Goal: Information Seeking & Learning: Learn about a topic

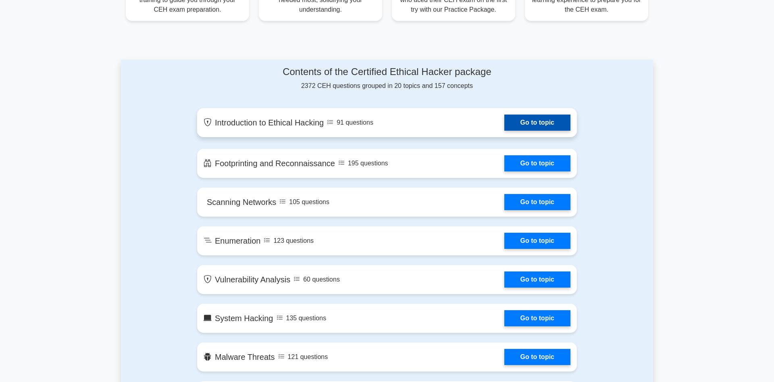
scroll to position [370, 0]
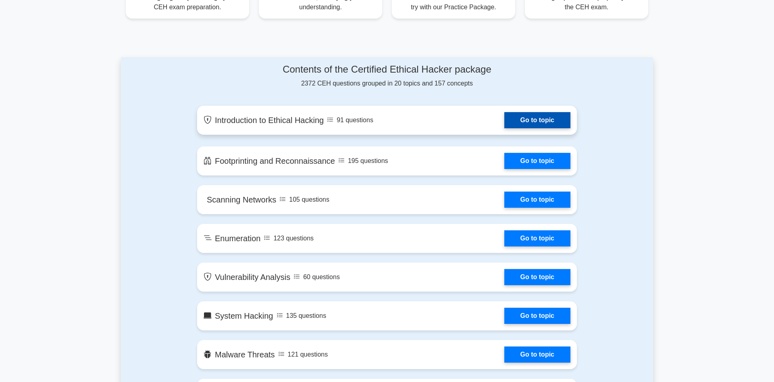
click at [525, 117] on link "Go to topic" at bounding box center [537, 120] width 66 height 16
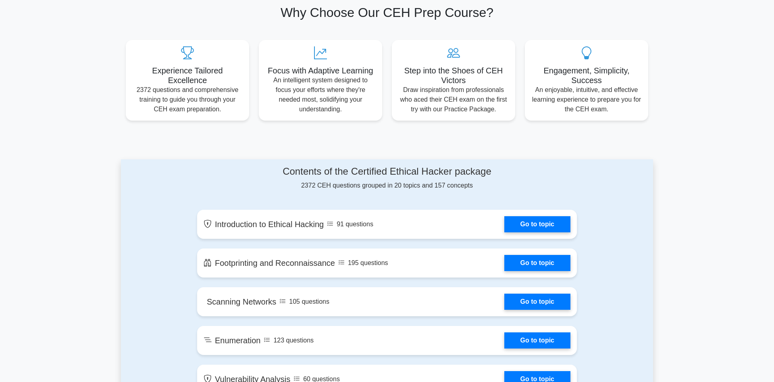
scroll to position [264, 0]
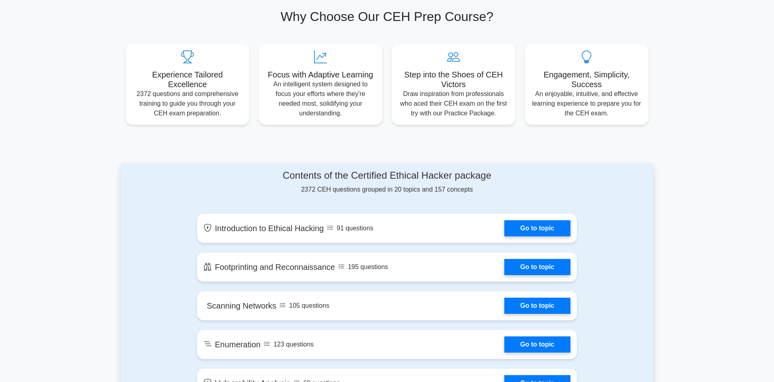
drag, startPoint x: 294, startPoint y: 167, endPoint x: 420, endPoint y: 199, distance: 129.7
click at [305, 190] on div "Contents of the Certified Ethical Hacker package 2372 CEH questions grouped in …" at bounding box center [387, 182] width 380 height 25
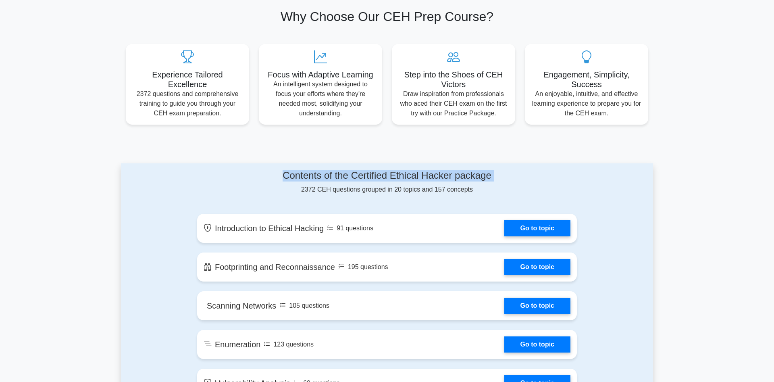
click at [305, 190] on div "Contents of the Certified Ethical Hacker package 2372 CEH questions grouped in …" at bounding box center [387, 182] width 380 height 25
click at [383, 192] on div "Contents of the Certified Ethical Hacker package 2372 CEH questions grouped in …" at bounding box center [387, 182] width 380 height 25
drag, startPoint x: 408, startPoint y: 192, endPoint x: 459, endPoint y: 192, distance: 50.4
click at [458, 192] on div "Contents of the Certified Ethical Hacker package 2372 CEH questions grouped in …" at bounding box center [387, 182] width 380 height 25
click at [459, 192] on div "Contents of the Certified Ethical Hacker package 2372 CEH questions grouped in …" at bounding box center [387, 182] width 380 height 25
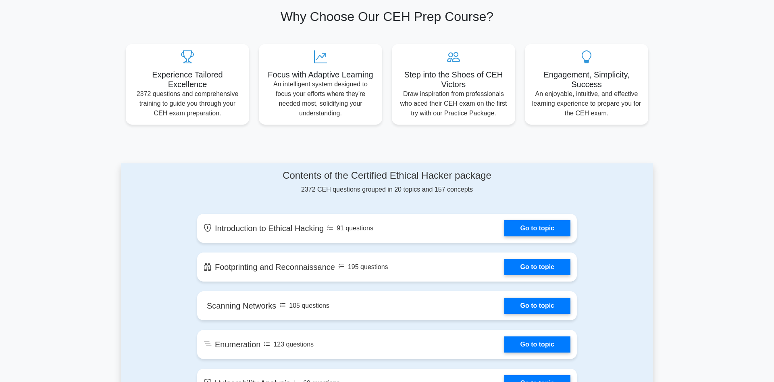
click at [459, 192] on div "Contents of the Certified Ethical Hacker package 2372 CEH questions grouped in …" at bounding box center [387, 182] width 380 height 25
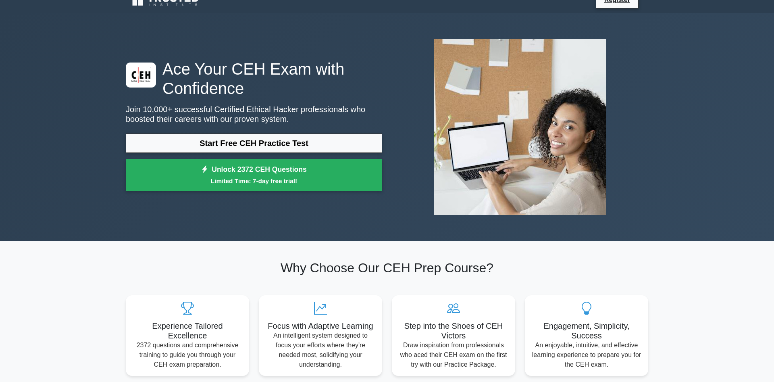
scroll to position [0, 0]
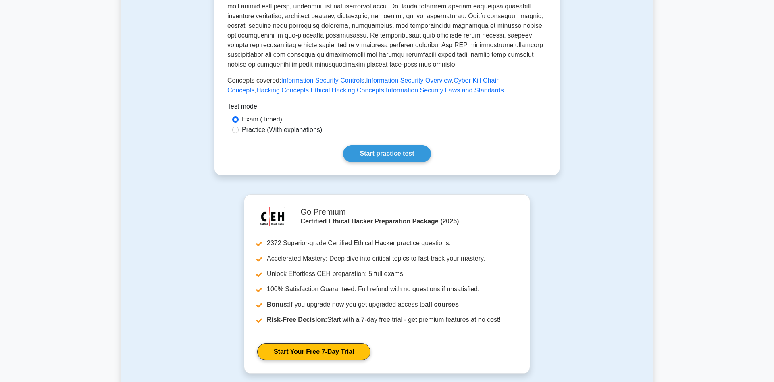
scroll to position [285, 0]
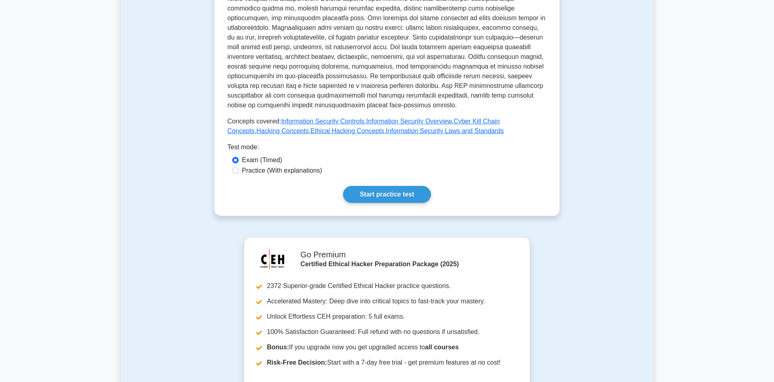
click at [232, 166] on div "Practice (With explanations)" at bounding box center [387, 171] width 310 height 10
click at [234, 167] on input "Practice (With explanations)" at bounding box center [235, 170] width 6 height 6
radio input "true"
click at [393, 186] on link "Start practice test" at bounding box center [387, 194] width 88 height 17
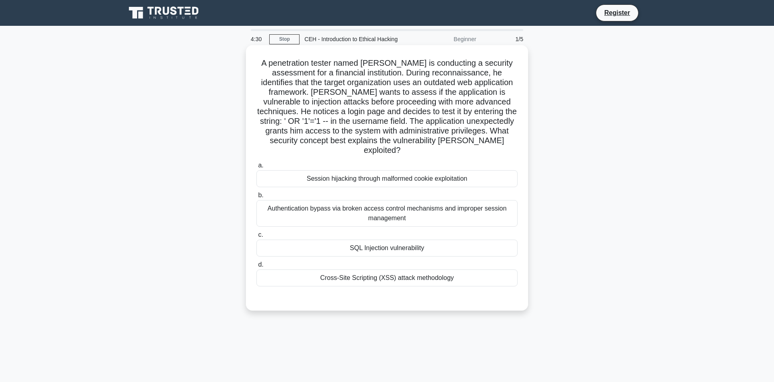
click at [363, 83] on h5 "A penetration tester named Marcus is conducting a security assessment for a fin…" at bounding box center [387, 107] width 263 height 98
click at [386, 94] on h5 "A penetration tester named Marcus is conducting a security assessment for a fin…" at bounding box center [387, 107] width 263 height 98
drag, startPoint x: 395, startPoint y: 84, endPoint x: 483, endPoint y: 86, distance: 88.7
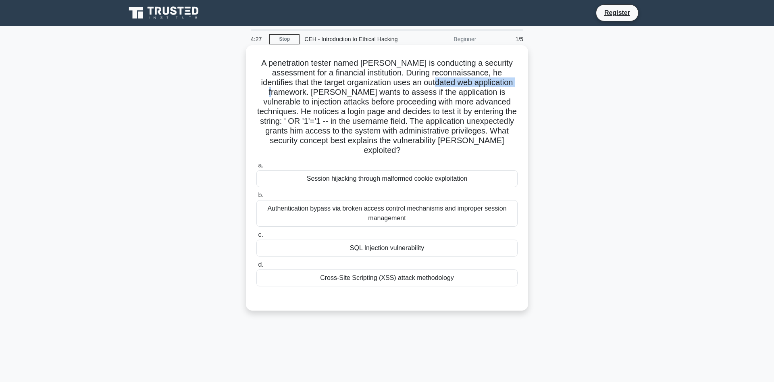
click at [483, 86] on h5 "A penetration tester named Marcus is conducting a security assessment for a fin…" at bounding box center [387, 107] width 263 height 98
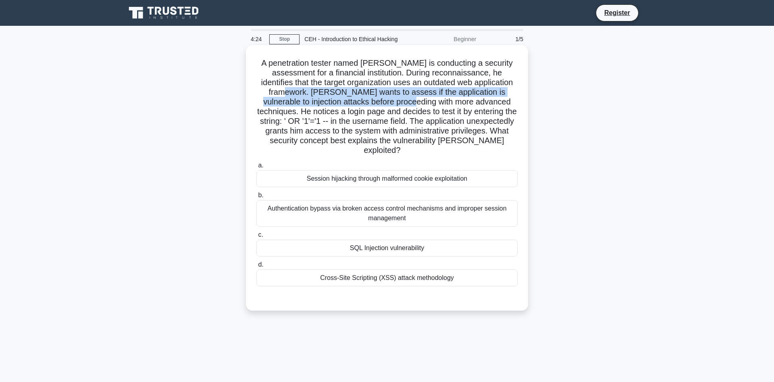
drag, startPoint x: 492, startPoint y: 84, endPoint x: 332, endPoint y: 101, distance: 160.6
click at [332, 101] on h5 "A penetration tester named Marcus is conducting a security assessment for a fin…" at bounding box center [387, 107] width 263 height 98
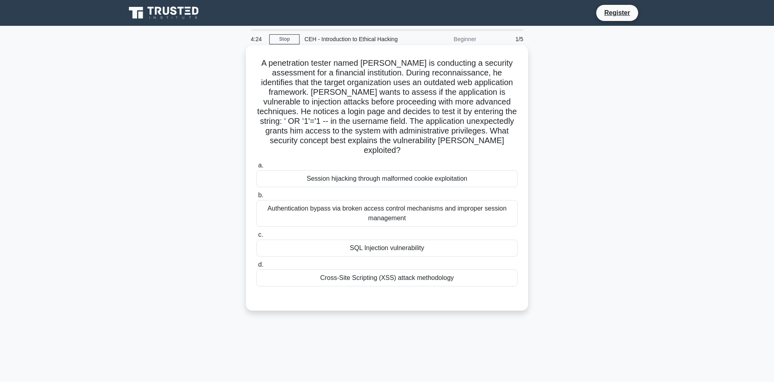
click at [344, 97] on h5 "A penetration tester named Marcus is conducting a security assessment for a fin…" at bounding box center [387, 107] width 263 height 98
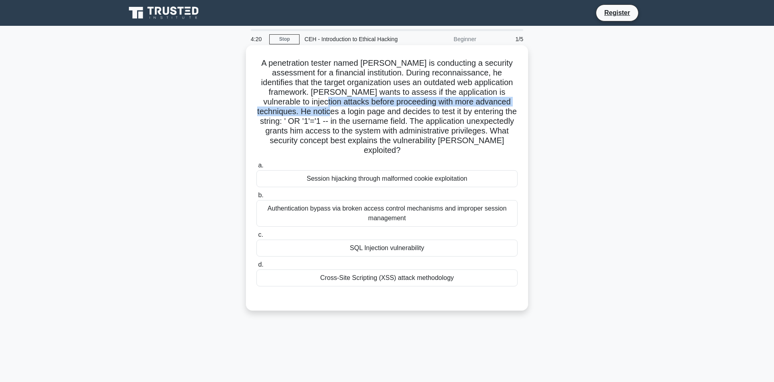
drag, startPoint x: 496, startPoint y: 96, endPoint x: 495, endPoint y: 105, distance: 9.3
click at [495, 105] on h5 "A penetration tester named Marcus is conducting a security assessment for a fin…" at bounding box center [387, 107] width 263 height 98
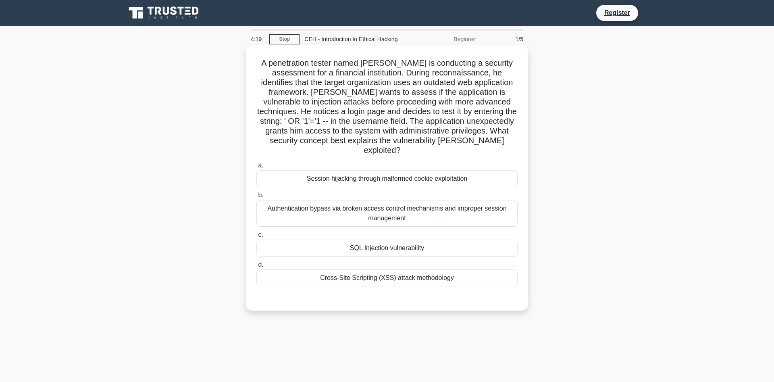
click at [408, 111] on h5 "A penetration tester named Marcus is conducting a security assessment for a fin…" at bounding box center [387, 107] width 263 height 98
drag, startPoint x: 465, startPoint y: 100, endPoint x: 483, endPoint y: 112, distance: 22.5
click at [483, 112] on h5 "A penetration tester named Marcus is conducting a security assessment for a fin…" at bounding box center [387, 107] width 263 height 98
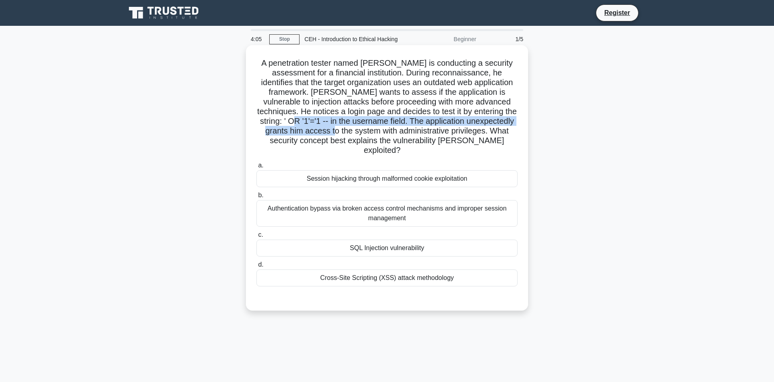
drag, startPoint x: 460, startPoint y: 113, endPoint x: 439, endPoint y: 127, distance: 25.6
click at [503, 121] on h5 "A penetration tester named Marcus is conducting a security assessment for a fin…" at bounding box center [387, 107] width 263 height 98
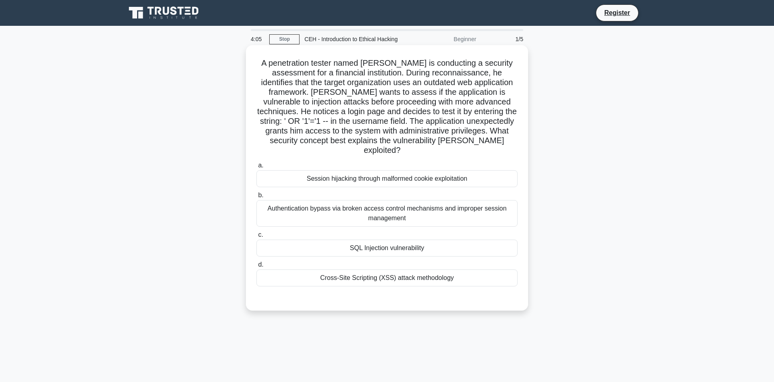
click at [336, 126] on h5 "A penetration tester named Marcus is conducting a security assessment for a fin…" at bounding box center [387, 107] width 263 height 98
drag, startPoint x: 279, startPoint y: 123, endPoint x: 383, endPoint y: 125, distance: 104.5
click at [383, 125] on h5 "A penetration tester named Marcus is conducting a security assessment for a fin…" at bounding box center [387, 107] width 263 height 98
drag, startPoint x: 375, startPoint y: 135, endPoint x: 460, endPoint y: 142, distance: 85.0
click at [460, 142] on h5 "A penetration tester named Marcus is conducting a security assessment for a fin…" at bounding box center [387, 107] width 263 height 98
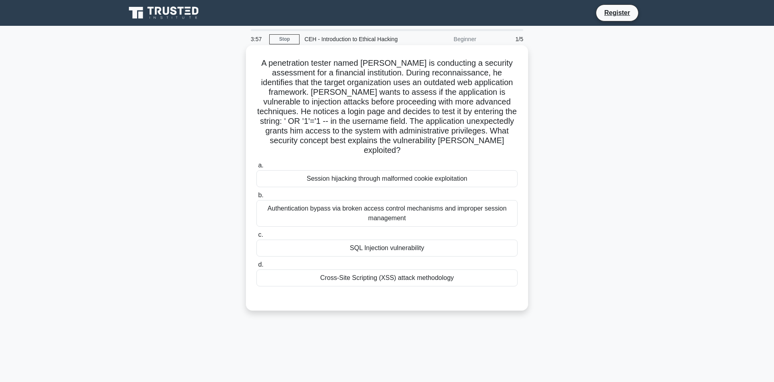
click at [460, 142] on h5 "A penetration tester named Marcus is conducting a security assessment for a fin…" at bounding box center [387, 107] width 263 height 98
drag, startPoint x: 451, startPoint y: 135, endPoint x: 471, endPoint y: 146, distance: 22.6
click at [471, 146] on h5 "A penetration tester named Marcus is conducting a security assessment for a fin…" at bounding box center [387, 107] width 263 height 98
click at [358, 204] on div "Authentication bypass via broken access control mechanisms and improper session…" at bounding box center [386, 213] width 261 height 27
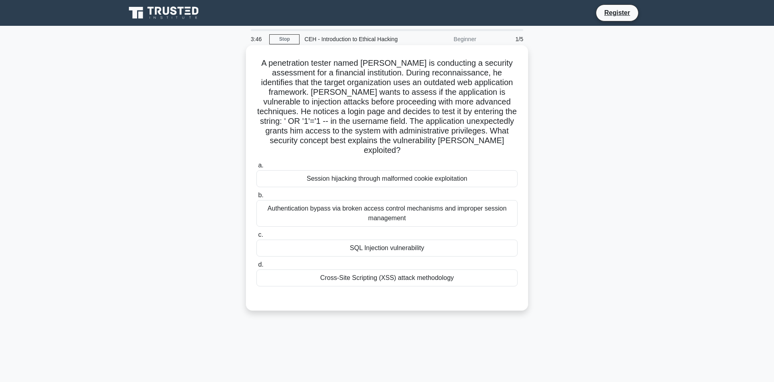
click at [256, 198] on input "b. Authentication bypass via broken access control mechanisms and improper sess…" at bounding box center [256, 195] width 0 height 5
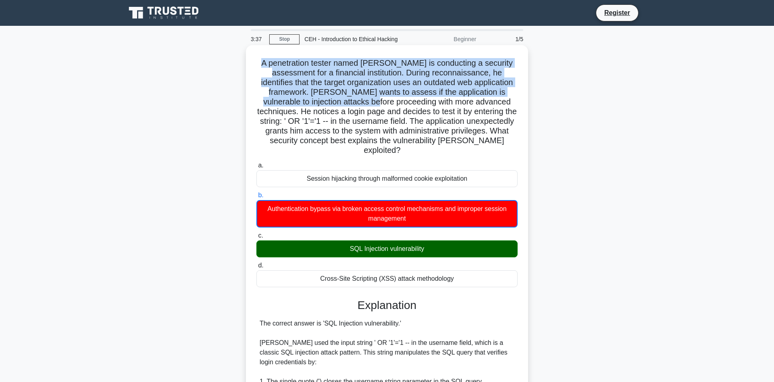
drag, startPoint x: 260, startPoint y: 63, endPoint x: 295, endPoint y: 100, distance: 51.1
click at [295, 100] on h5 "A penetration tester named Marcus is conducting a security assessment for a fin…" at bounding box center [387, 107] width 263 height 98
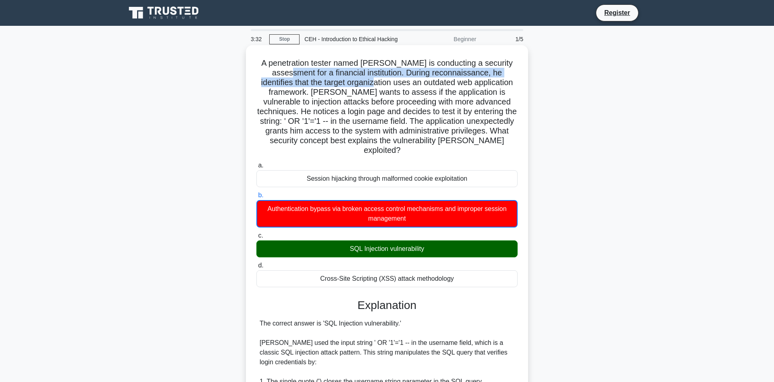
drag, startPoint x: 267, startPoint y: 75, endPoint x: 331, endPoint y: 77, distance: 64.1
click at [331, 77] on h5 "A penetration tester named Marcus is conducting a security assessment for a fin…" at bounding box center [387, 107] width 263 height 98
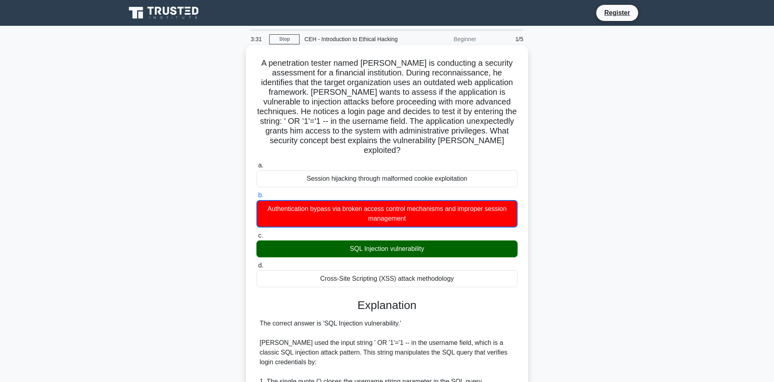
click at [342, 77] on h5 "A penetration tester named Marcus is conducting a security assessment for a fin…" at bounding box center [387, 107] width 263 height 98
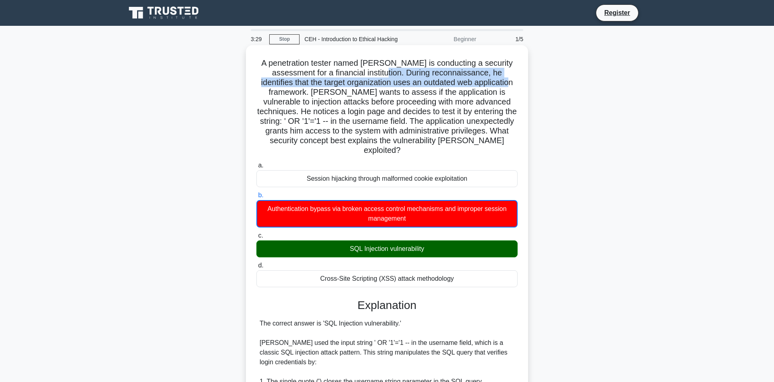
drag, startPoint x: 360, startPoint y: 72, endPoint x: 474, endPoint y: 76, distance: 114.6
click at [472, 76] on h5 "A penetration tester named Marcus is conducting a security assessment for a fin…" at bounding box center [387, 107] width 263 height 98
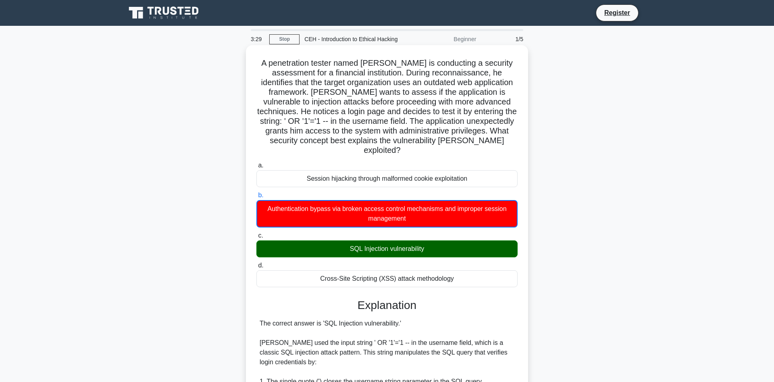
click at [475, 76] on h5 "A penetration tester named Marcus is conducting a security assessment for a fin…" at bounding box center [387, 107] width 263 height 98
click at [492, 77] on h5 "A penetration tester named Marcus is conducting a security assessment for a fin…" at bounding box center [387, 107] width 263 height 98
drag, startPoint x: 275, startPoint y: 82, endPoint x: 423, endPoint y: 86, distance: 148.5
click at [416, 86] on h5 "A penetration tester named Marcus is conducting a security assessment for a fin…" at bounding box center [387, 107] width 263 height 98
click at [432, 87] on h5 "A penetration tester named Marcus is conducting a security assessment for a fin…" at bounding box center [387, 107] width 263 height 98
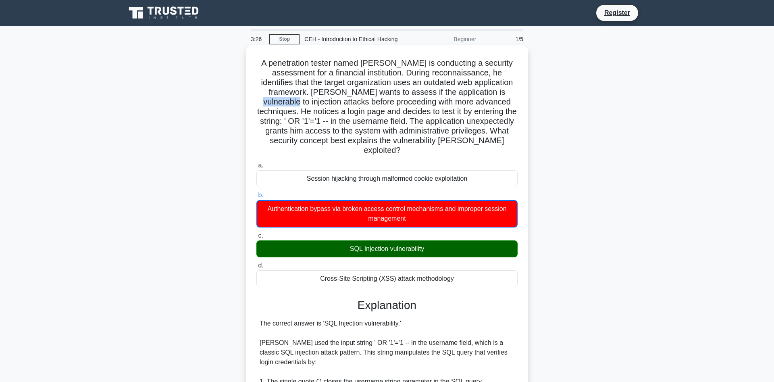
click at [432, 87] on h5 "A penetration tester named Marcus is conducting a security assessment for a fin…" at bounding box center [387, 107] width 263 height 98
click at [456, 92] on h5 "A penetration tester named Marcus is conducting a security assessment for a fin…" at bounding box center [387, 107] width 263 height 98
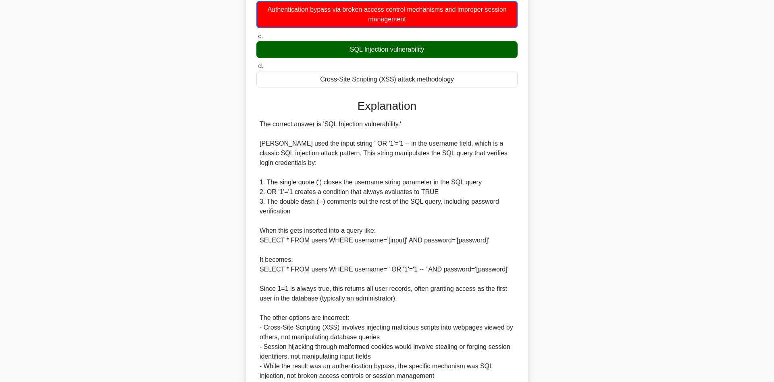
scroll to position [262, 0]
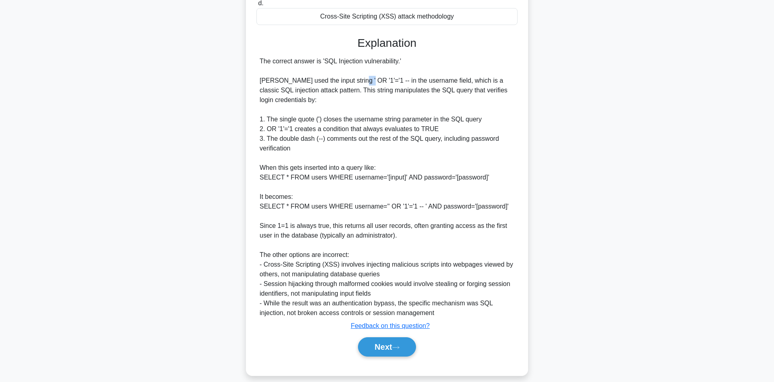
drag, startPoint x: 357, startPoint y: 71, endPoint x: 371, endPoint y: 71, distance: 14.5
click at [365, 71] on div "The correct answer is 'SQL Injection vulnerability.' Marcus used the input stri…" at bounding box center [387, 186] width 255 height 261
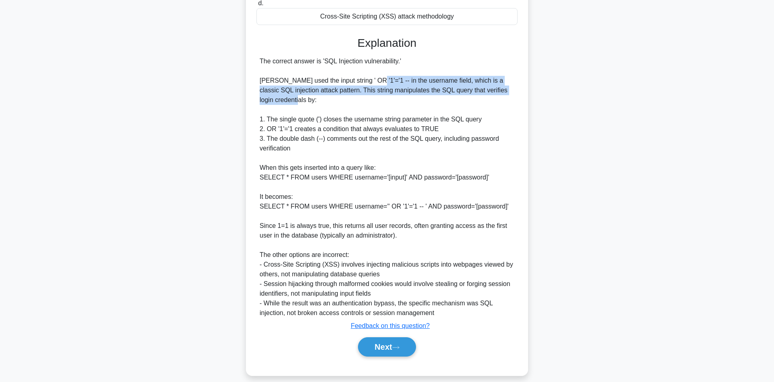
drag, startPoint x: 371, startPoint y: 71, endPoint x: 483, endPoint y: 96, distance: 114.1
click at [491, 92] on div "The correct answer is 'SQL Injection vulnerability.' Marcus used the input stri…" at bounding box center [387, 186] width 255 height 261
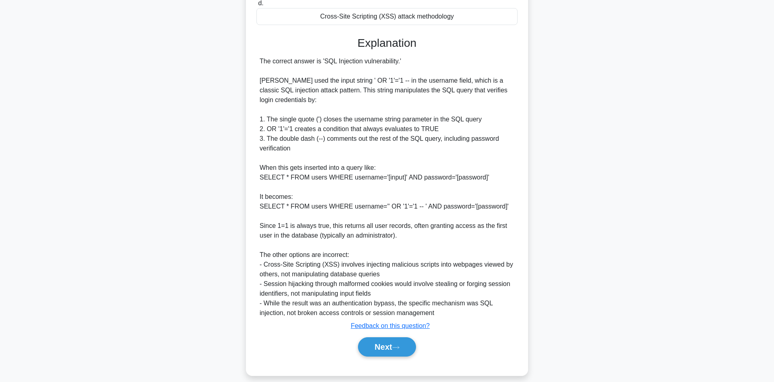
click at [347, 131] on div "The correct answer is 'SQL Injection vulnerability.' Marcus used the input stri…" at bounding box center [387, 186] width 255 height 261
click at [385, 339] on button "Next" at bounding box center [387, 346] width 58 height 19
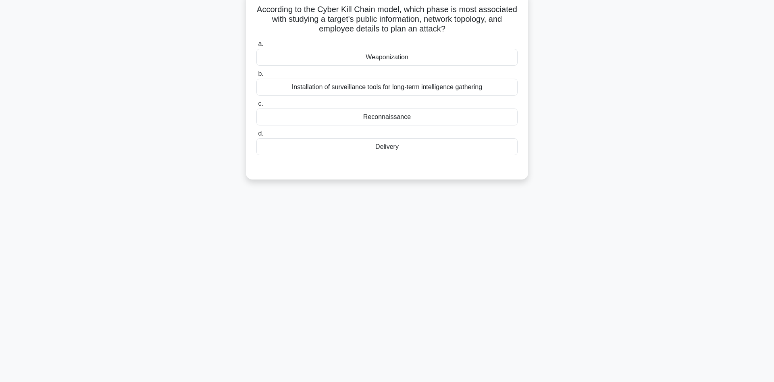
scroll to position [0, 0]
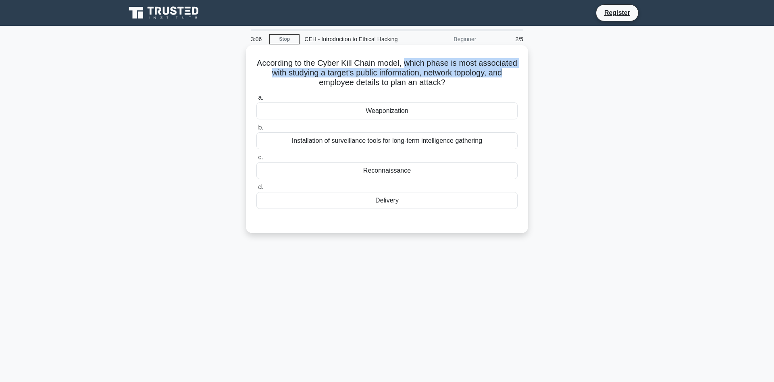
drag, startPoint x: 406, startPoint y: 64, endPoint x: 506, endPoint y: 69, distance: 100.1
click at [506, 69] on h5 "According to the Cyber Kill Chain model, which phase is most associated with st…" at bounding box center [387, 73] width 263 height 30
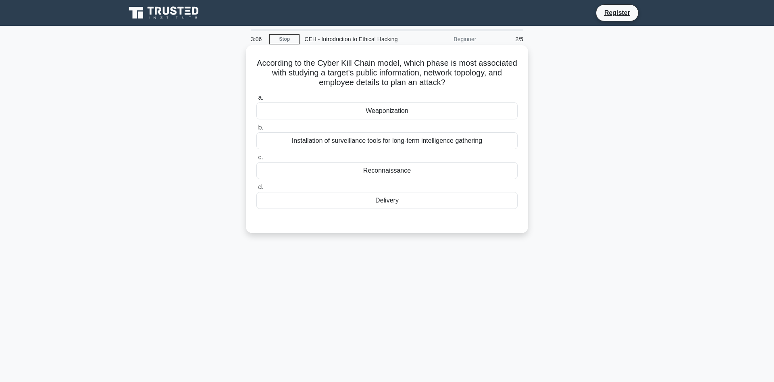
click at [506, 69] on h5 "According to the Cyber Kill Chain model, which phase is most associated with st…" at bounding box center [387, 73] width 263 height 30
drag, startPoint x: 266, startPoint y: 71, endPoint x: 358, endPoint y: 79, distance: 92.7
click at [358, 79] on h5 "According to the Cyber Kill Chain model, which phase is most associated with st…" at bounding box center [387, 73] width 263 height 30
click at [349, 76] on h5 "According to the Cyber Kill Chain model, which phase is most associated with st…" at bounding box center [387, 73] width 263 height 30
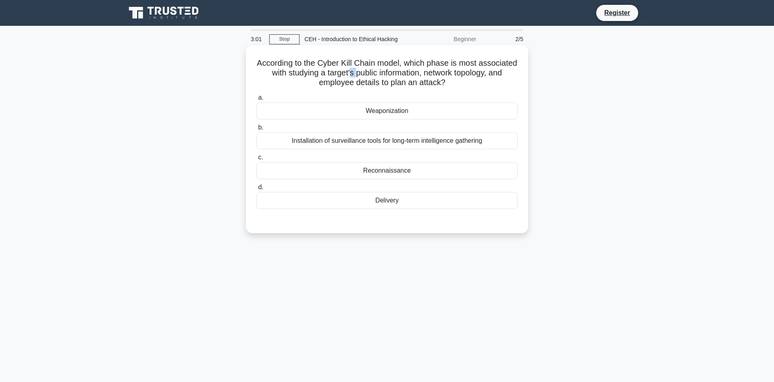
click at [349, 76] on h5 "According to the Cyber Kill Chain model, which phase is most associated with st…" at bounding box center [387, 73] width 263 height 30
click at [398, 80] on h5 "According to the Cyber Kill Chain model, which phase is most associated with st…" at bounding box center [387, 73] width 263 height 30
drag, startPoint x: 431, startPoint y: 75, endPoint x: 467, endPoint y: 75, distance: 35.9
click at [467, 75] on h5 "According to the Cyber Kill Chain model, which phase is most associated with st…" at bounding box center [387, 73] width 263 height 30
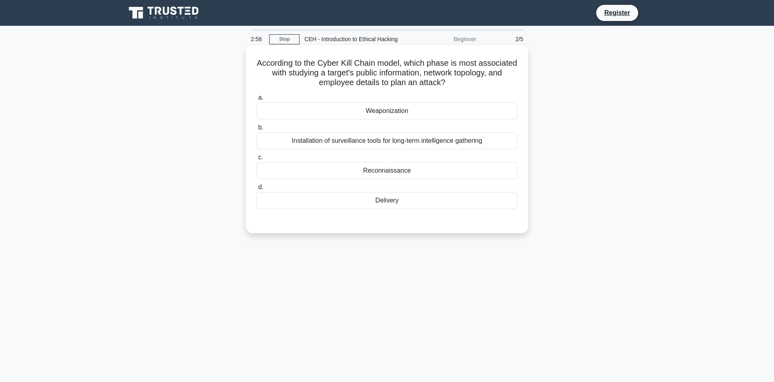
click at [485, 75] on h5 "According to the Cyber Kill Chain model, which phase is most associated with st…" at bounding box center [387, 73] width 263 height 30
click at [493, 75] on h5 "According to the Cyber Kill Chain model, which phase is most associated with st…" at bounding box center [387, 73] width 263 height 30
drag, startPoint x: 378, startPoint y: 78, endPoint x: 451, endPoint y: 82, distance: 72.7
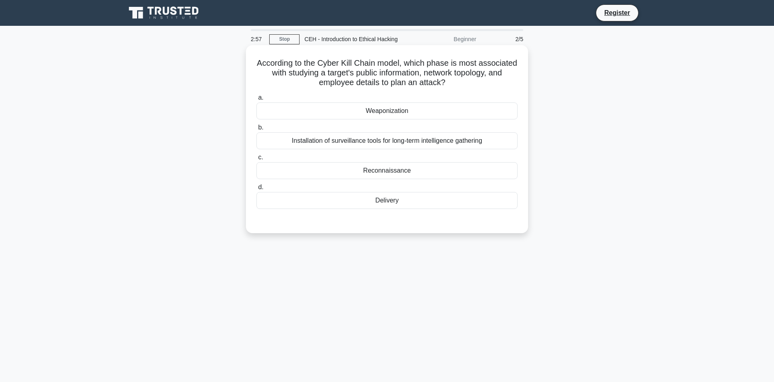
click at [451, 82] on h5 "According to the Cyber Kill Chain model, which phase is most associated with st…" at bounding box center [387, 73] width 263 height 30
click at [451, 82] on icon ".spinner_0XTQ{transform-origin:center;animation:spinner_y6GP .75s linear infini…" at bounding box center [451, 83] width 10 height 10
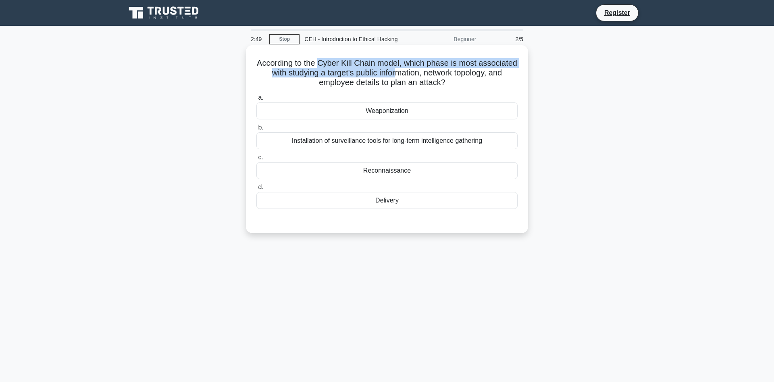
drag, startPoint x: 319, startPoint y: 67, endPoint x: 395, endPoint y: 69, distance: 75.4
click at [395, 69] on h5 "According to the Cyber Kill Chain model, which phase is most associated with st…" at bounding box center [387, 73] width 263 height 30
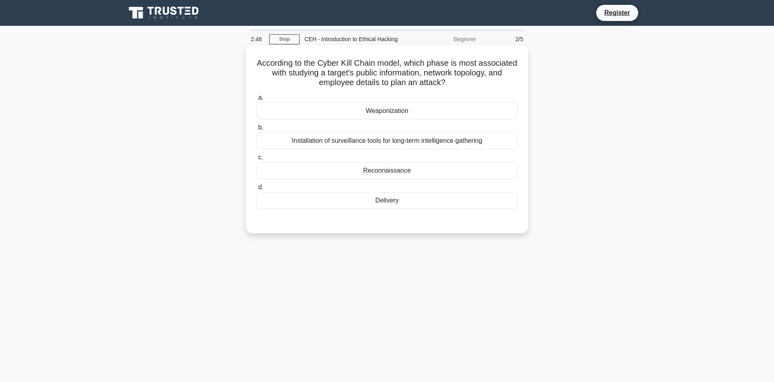
click at [402, 69] on h5 "According to the Cyber Kill Chain model, which phase is most associated with st…" at bounding box center [387, 73] width 263 height 30
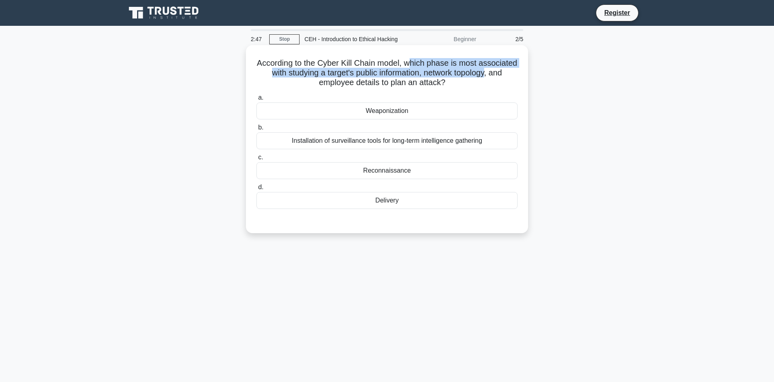
drag, startPoint x: 411, startPoint y: 66, endPoint x: 488, endPoint y: 69, distance: 77.5
click at [488, 69] on h5 "According to the Cyber Kill Chain model, which phase is most associated with st…" at bounding box center [387, 73] width 263 height 30
click at [325, 70] on h5 "According to the Cyber Kill Chain model, which phase is most associated with st…" at bounding box center [387, 73] width 263 height 30
drag, startPoint x: 293, startPoint y: 76, endPoint x: 344, endPoint y: 76, distance: 51.2
click at [344, 76] on h5 "According to the Cyber Kill Chain model, which phase is most associated with st…" at bounding box center [387, 73] width 263 height 30
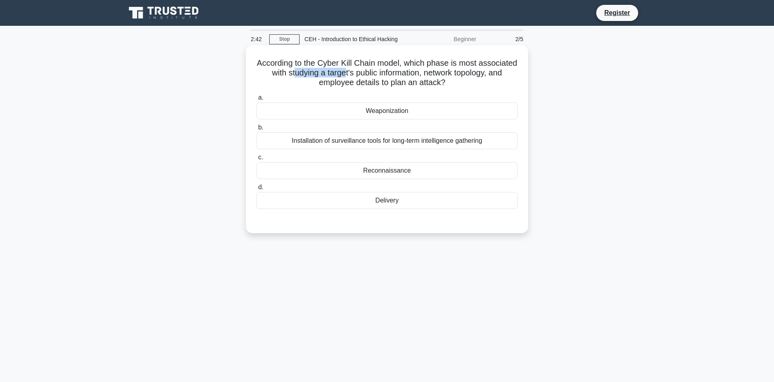
click at [344, 76] on h5 "According to the Cyber Kill Chain model, which phase is most associated with st…" at bounding box center [387, 73] width 263 height 30
drag, startPoint x: 417, startPoint y: 75, endPoint x: 328, endPoint y: 75, distance: 88.7
click at [328, 75] on h5 "According to the Cyber Kill Chain model, which phase is most associated with st…" at bounding box center [387, 73] width 263 height 30
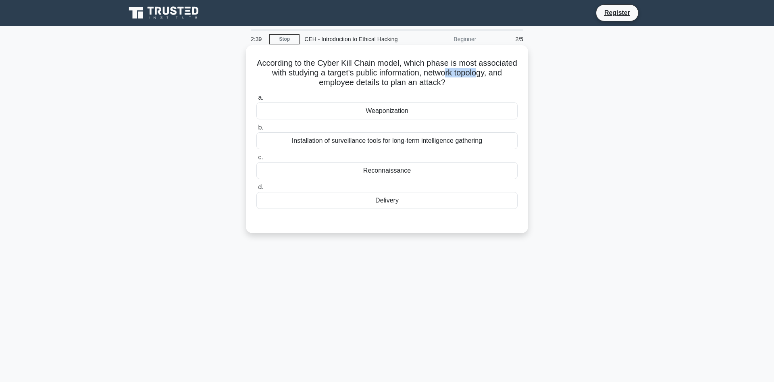
drag, startPoint x: 447, startPoint y: 75, endPoint x: 481, endPoint y: 77, distance: 33.9
click at [481, 77] on h5 "According to the Cyber Kill Chain model, which phase is most associated with st…" at bounding box center [387, 73] width 263 height 30
click at [488, 77] on h5 "According to the Cyber Kill Chain model, which phase is most associated with st…" at bounding box center [387, 73] width 263 height 30
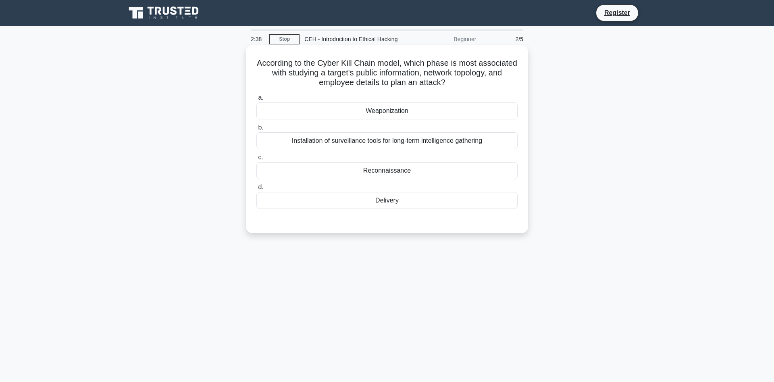
click at [488, 77] on h5 "According to the Cyber Kill Chain model, which phase is most associated with st…" at bounding box center [387, 73] width 263 height 30
click at [412, 168] on div "Reconnaissance" at bounding box center [386, 170] width 261 height 17
click at [256, 160] on input "c. Reconnaissance" at bounding box center [256, 157] width 0 height 5
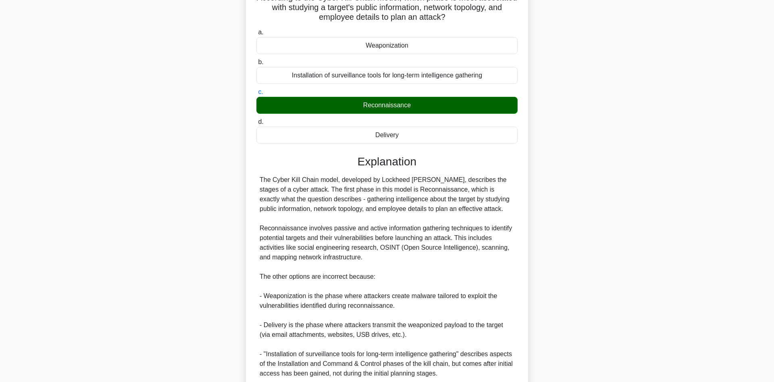
scroll to position [82, 0]
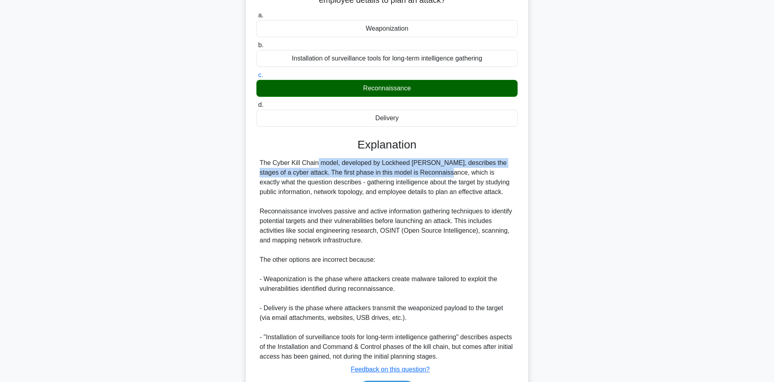
drag, startPoint x: 269, startPoint y: 167, endPoint x: 390, endPoint y: 171, distance: 120.2
click at [389, 171] on div "The Cyber Kill Chain model, developed by Lockheed Martin, describes the stages …" at bounding box center [387, 259] width 255 height 203
click at [390, 171] on div "The Cyber Kill Chain model, developed by Lockheed Martin, describes the stages …" at bounding box center [387, 259] width 255 height 203
drag, startPoint x: 392, startPoint y: 166, endPoint x: 421, endPoint y: 169, distance: 29.2
click at [421, 169] on div "The Cyber Kill Chain model, developed by Lockheed Martin, describes the stages …" at bounding box center [387, 259] width 255 height 203
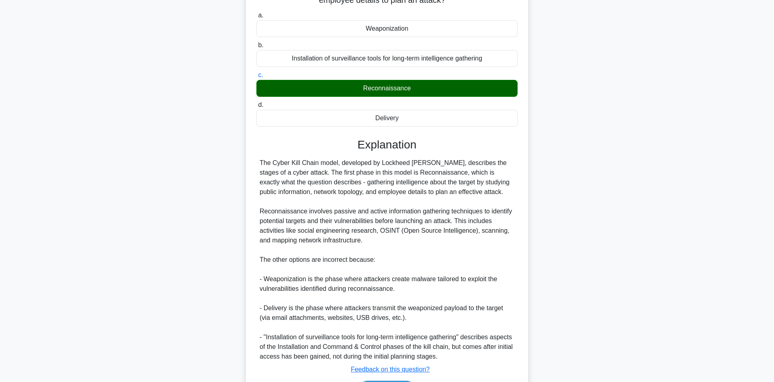
click at [426, 169] on div "The Cyber Kill Chain model, developed by Lockheed Martin, describes the stages …" at bounding box center [387, 259] width 255 height 203
drag, startPoint x: 434, startPoint y: 166, endPoint x: 469, endPoint y: 168, distance: 35.2
click at [469, 168] on div "The Cyber Kill Chain model, developed by Lockheed Martin, describes the stages …" at bounding box center [387, 259] width 255 height 203
drag, startPoint x: 379, startPoint y: 165, endPoint x: 426, endPoint y: 165, distance: 46.8
click at [426, 165] on div "The Cyber Kill Chain model, developed by Lockheed Martin, describes the stages …" at bounding box center [387, 259] width 255 height 203
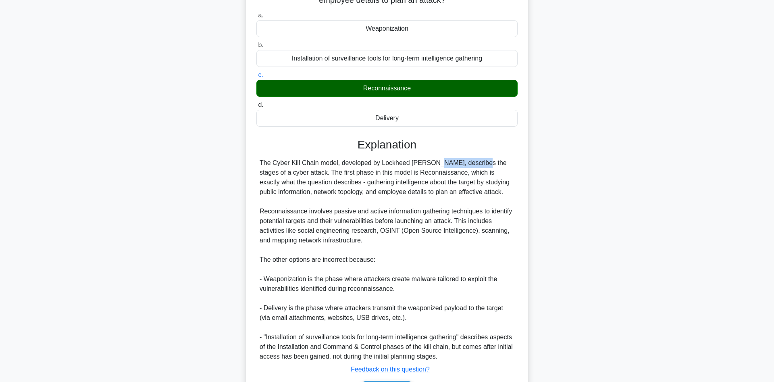
click at [426, 165] on div "The Cyber Kill Chain model, developed by Lockheed Martin, describes the stages …" at bounding box center [387, 259] width 255 height 203
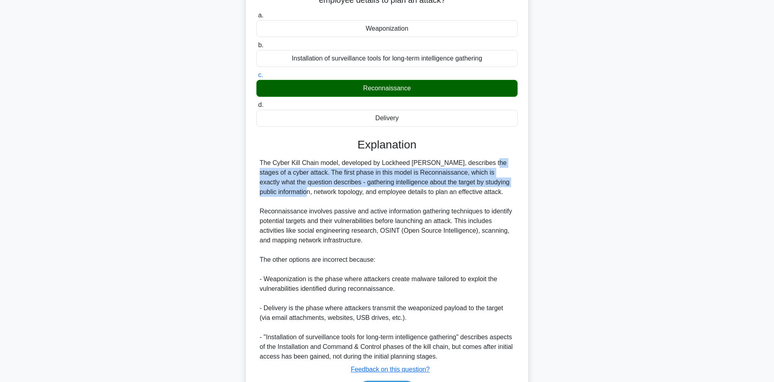
drag, startPoint x: 438, startPoint y: 165, endPoint x: 499, endPoint y: 183, distance: 63.0
click at [499, 183] on div "The Cyber Kill Chain model, developed by Lockheed Martin, describes the stages …" at bounding box center [387, 259] width 255 height 203
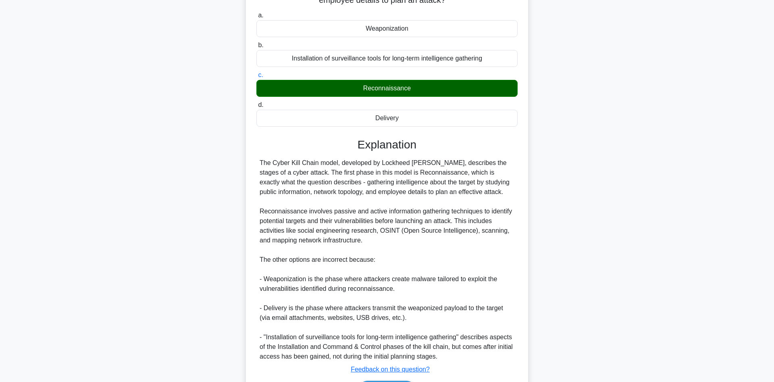
click at [476, 189] on div "The Cyber Kill Chain model, developed by Lockheed Martin, describes the stages …" at bounding box center [387, 259] width 255 height 203
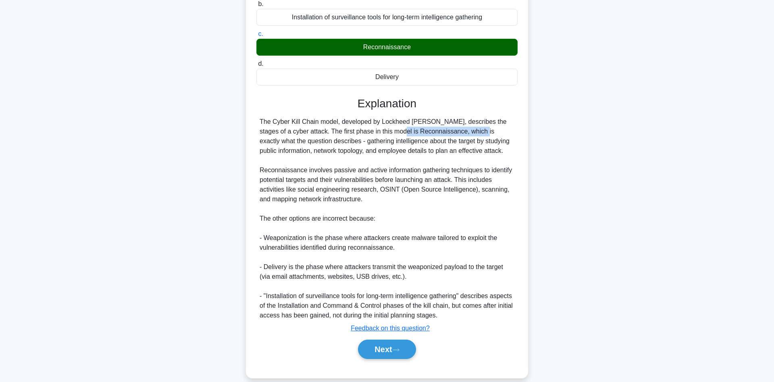
drag, startPoint x: 347, startPoint y: 132, endPoint x: 422, endPoint y: 135, distance: 75.1
click at [422, 135] on div "The Cyber Kill Chain model, developed by Lockheed Martin, describes the stages …" at bounding box center [387, 218] width 255 height 203
click at [430, 135] on div "The Cyber Kill Chain model, developed by Lockheed Martin, describes the stages …" at bounding box center [387, 218] width 255 height 203
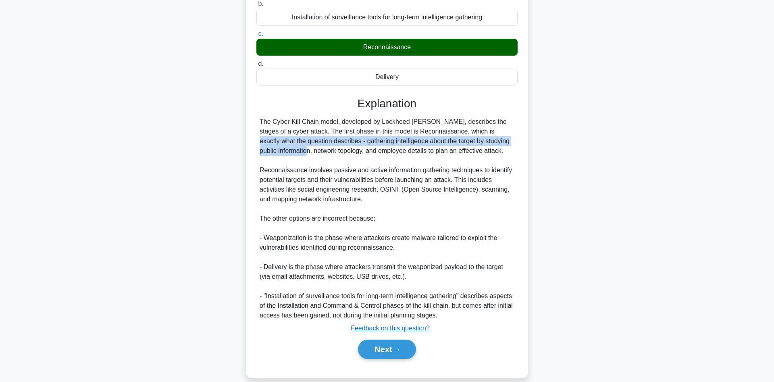
drag, startPoint x: 442, startPoint y: 134, endPoint x: 507, endPoint y: 140, distance: 65.6
click at [507, 140] on div "The Cyber Kill Chain model, developed by Lockheed Martin, describes the stages …" at bounding box center [387, 218] width 255 height 203
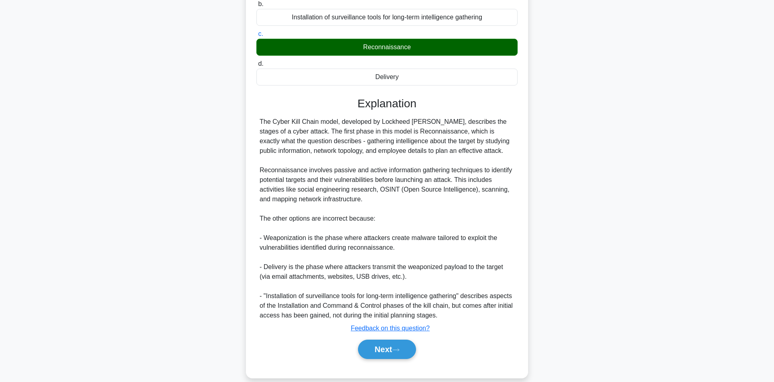
click at [507, 140] on div "The Cyber Kill Chain model, developed by Lockheed Martin, describes the stages …" at bounding box center [387, 218] width 255 height 203
drag, startPoint x: 273, startPoint y: 143, endPoint x: 287, endPoint y: 143, distance: 13.7
click at [285, 143] on div "The Cyber Kill Chain model, developed by Lockheed Martin, describes the stages …" at bounding box center [387, 218] width 255 height 203
drag, startPoint x: 326, startPoint y: 143, endPoint x: 394, endPoint y: 146, distance: 68.6
click at [394, 146] on div "The Cyber Kill Chain model, developed by Lockheed Martin, describes the stages …" at bounding box center [387, 218] width 255 height 203
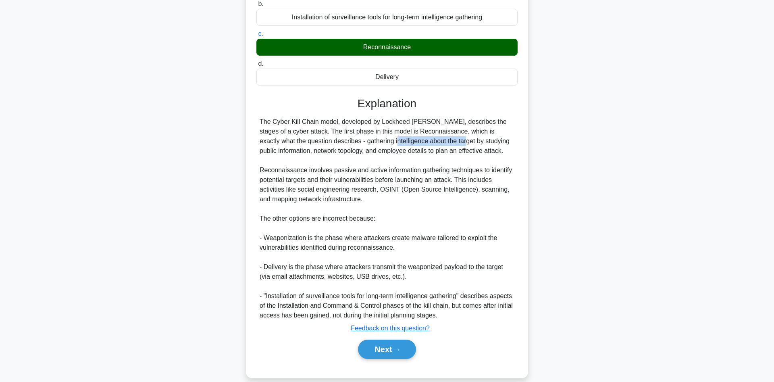
drag, startPoint x: 405, startPoint y: 144, endPoint x: 484, endPoint y: 152, distance: 79.9
click at [484, 152] on div "The Cyber Kill Chain model, developed by Lockheed Martin, describes the stages …" at bounding box center [387, 218] width 255 height 203
click at [485, 153] on div "The Cyber Kill Chain model, developed by Lockheed Martin, describes the stages …" at bounding box center [387, 218] width 255 height 203
drag, startPoint x: 302, startPoint y: 154, endPoint x: 319, endPoint y: 154, distance: 16.6
click at [316, 154] on div "The Cyber Kill Chain model, developed by Lockheed Martin, describes the stages …" at bounding box center [387, 218] width 255 height 203
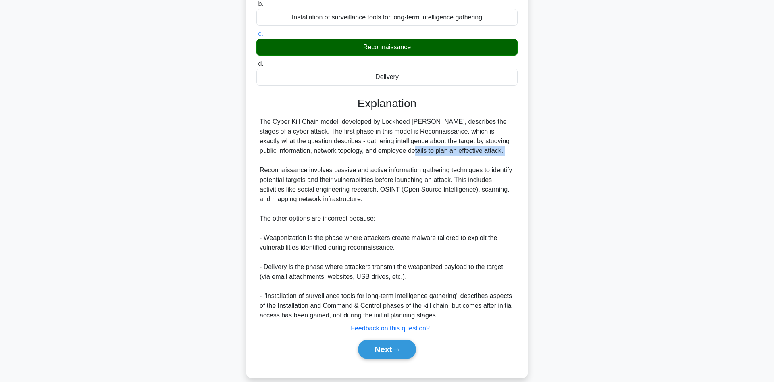
drag, startPoint x: 366, startPoint y: 155, endPoint x: 513, endPoint y: 162, distance: 146.9
click at [513, 162] on div "The Cyber Kill Chain model, developed by Lockheed Martin, describes the stages …" at bounding box center [387, 218] width 255 height 203
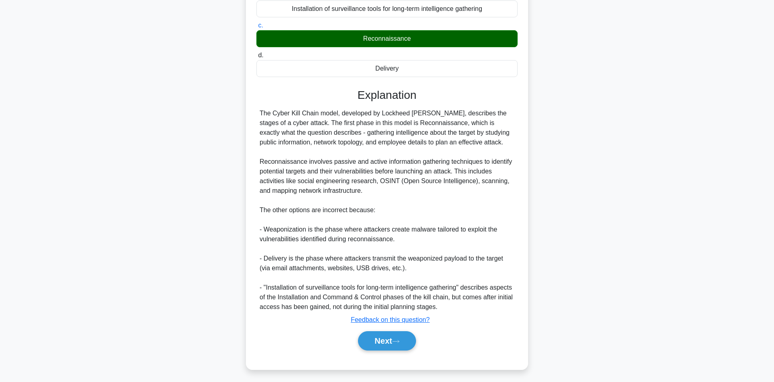
scroll to position [135, 0]
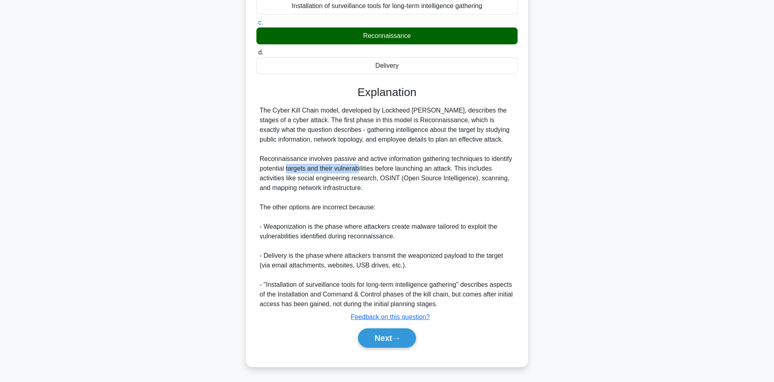
drag, startPoint x: 287, startPoint y: 169, endPoint x: 359, endPoint y: 167, distance: 72.2
click at [359, 167] on div "The Cyber Kill Chain model, developed by Lockheed Martin, describes the stages …" at bounding box center [387, 207] width 255 height 203
click at [360, 167] on div "The Cyber Kill Chain model, developed by Lockheed Martin, describes the stages …" at bounding box center [387, 207] width 255 height 203
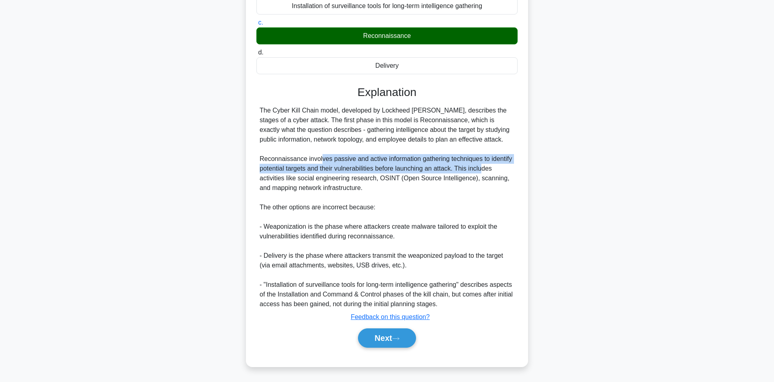
drag, startPoint x: 321, startPoint y: 157, endPoint x: 482, endPoint y: 168, distance: 161.7
click at [482, 168] on div "The Cyber Kill Chain model, developed by Lockheed Martin, describes the stages …" at bounding box center [387, 207] width 255 height 203
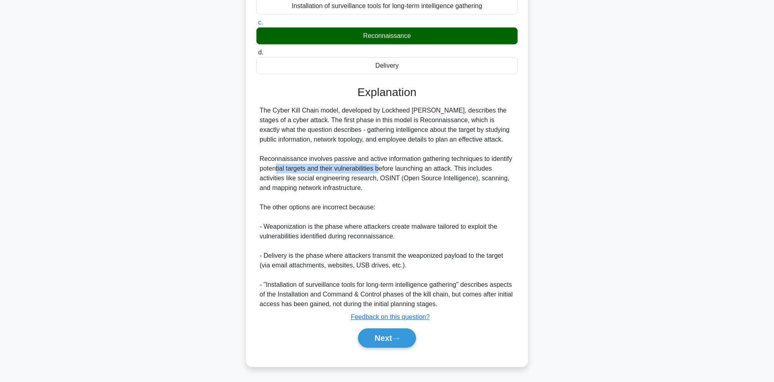
drag, startPoint x: 277, startPoint y: 168, endPoint x: 380, endPoint y: 172, distance: 102.5
click at [380, 172] on div "The Cyber Kill Chain model, developed by Lockheed Martin, describes the stages …" at bounding box center [387, 207] width 255 height 203
drag, startPoint x: 392, startPoint y: 171, endPoint x: 442, endPoint y: 172, distance: 50.8
click at [438, 172] on div "The Cyber Kill Chain model, developed by Lockheed Martin, describes the stages …" at bounding box center [387, 207] width 255 height 203
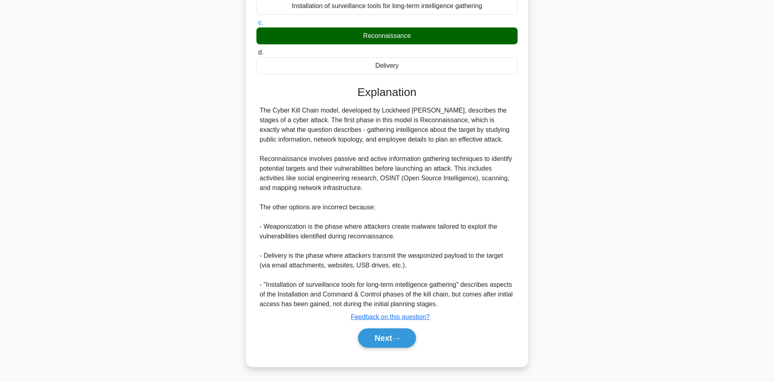
click at [453, 172] on div "The Cyber Kill Chain model, developed by Lockheed Martin, describes the stages …" at bounding box center [387, 207] width 255 height 203
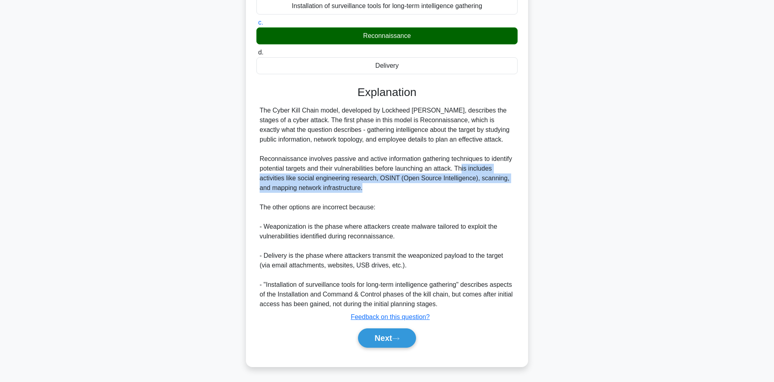
drag, startPoint x: 461, startPoint y: 170, endPoint x: 484, endPoint y: 188, distance: 29.6
click at [484, 188] on div "The Cyber Kill Chain model, developed by Lockheed Martin, describes the stages …" at bounding box center [387, 207] width 255 height 203
click at [329, 192] on div "The Cyber Kill Chain model, developed by Lockheed Martin, describes the stages …" at bounding box center [387, 207] width 255 height 203
drag, startPoint x: 377, startPoint y: 179, endPoint x: 442, endPoint y: 190, distance: 65.4
click at [442, 190] on div "The Cyber Kill Chain model, developed by Lockheed Martin, describes the stages …" at bounding box center [387, 207] width 255 height 203
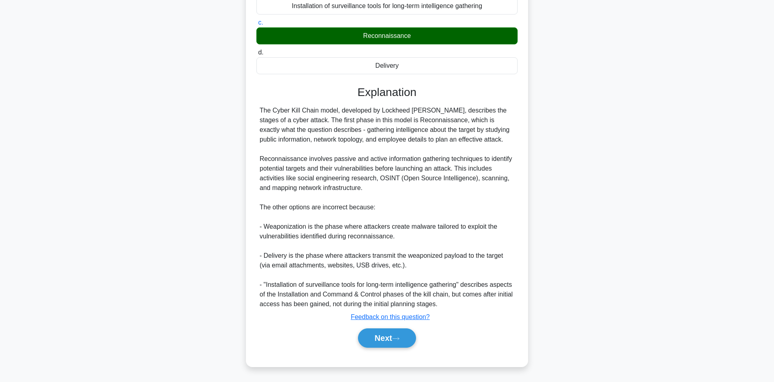
click at [442, 190] on div "The Cyber Kill Chain model, developed by Lockheed Martin, describes the stages …" at bounding box center [387, 207] width 255 height 203
drag, startPoint x: 479, startPoint y: 179, endPoint x: 478, endPoint y: 190, distance: 10.9
click at [478, 190] on div "The Cyber Kill Chain model, developed by Lockheed Martin, describes the stages …" at bounding box center [387, 207] width 255 height 203
click at [283, 195] on div "The Cyber Kill Chain model, developed by Lockheed Martin, describes the stages …" at bounding box center [387, 207] width 255 height 203
drag, startPoint x: 281, startPoint y: 232, endPoint x: 351, endPoint y: 233, distance: 69.8
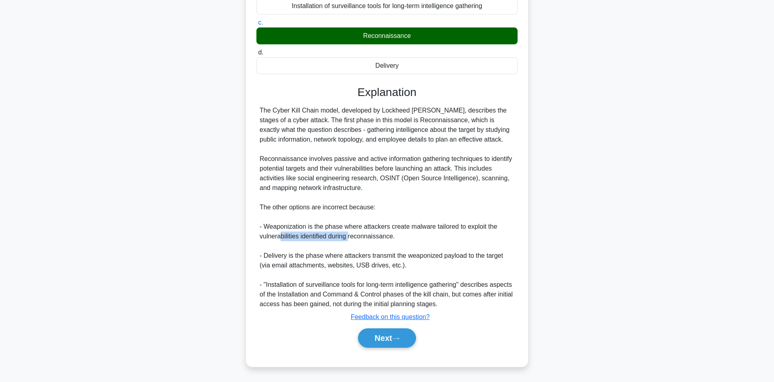
click at [351, 233] on div "The Cyber Kill Chain model, developed by Lockheed Martin, describes the stages …" at bounding box center [387, 207] width 255 height 203
drag, startPoint x: 266, startPoint y: 210, endPoint x: 350, endPoint y: 210, distance: 84.7
click at [350, 210] on div "The Cyber Kill Chain model, developed by Lockheed Martin, describes the stages …" at bounding box center [387, 207] width 255 height 203
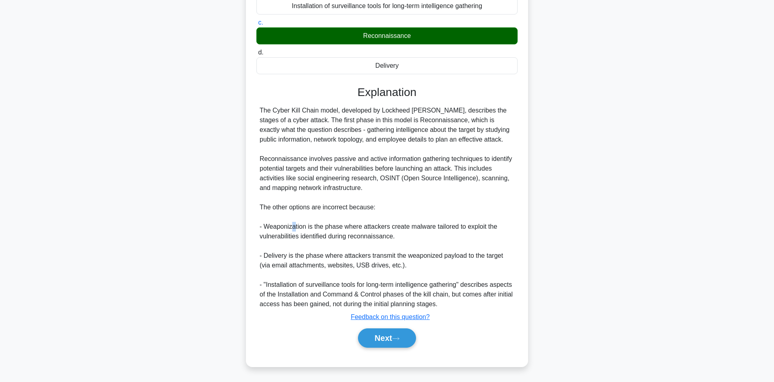
drag, startPoint x: 294, startPoint y: 230, endPoint x: 323, endPoint y: 231, distance: 29.8
click at [312, 231] on div "The Cyber Kill Chain model, developed by Lockheed Martin, describes the stages …" at bounding box center [387, 207] width 255 height 203
click at [337, 230] on div "The Cyber Kill Chain model, developed by Lockheed Martin, describes the stages …" at bounding box center [387, 207] width 255 height 203
drag, startPoint x: 337, startPoint y: 230, endPoint x: 399, endPoint y: 230, distance: 62.1
click at [399, 230] on div "The Cyber Kill Chain model, developed by Lockheed Martin, describes the stages …" at bounding box center [387, 207] width 255 height 203
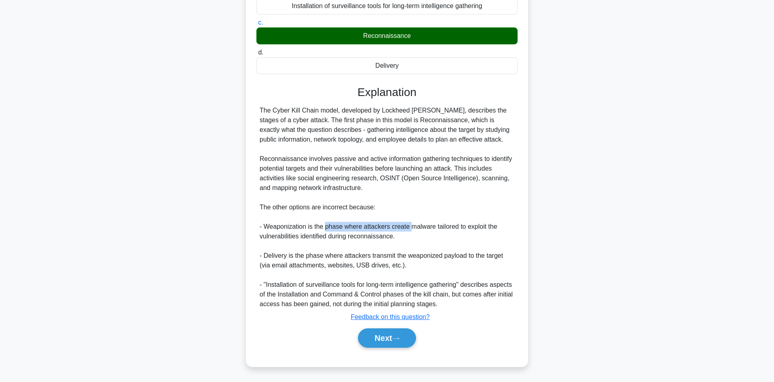
click at [399, 230] on div "The Cyber Kill Chain model, developed by Lockheed Martin, describes the stages …" at bounding box center [387, 207] width 255 height 203
click at [393, 340] on button "Next" at bounding box center [387, 337] width 58 height 19
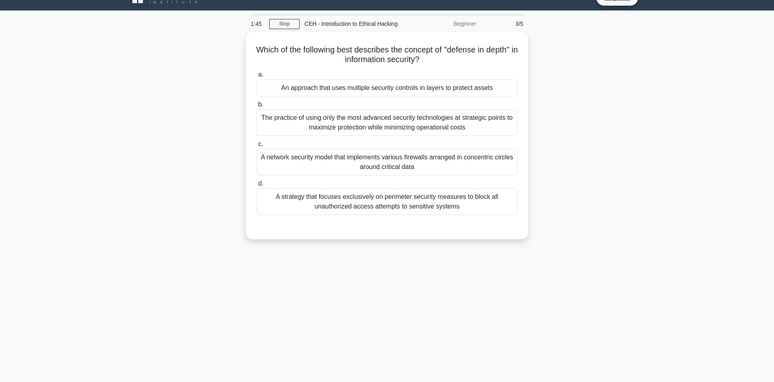
scroll to position [0, 0]
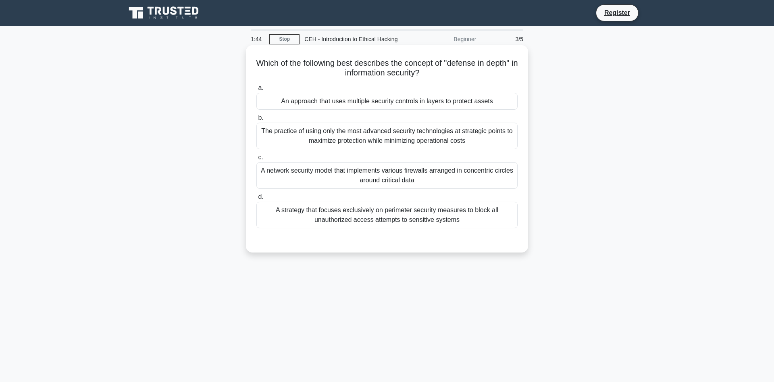
click at [264, 68] on h5 "Which of the following best describes the concept of "defense in depth" in info…" at bounding box center [387, 68] width 263 height 20
click at [313, 70] on h5 "Which of the following best describes the concept of "defense in depth" in info…" at bounding box center [387, 68] width 263 height 20
click at [315, 65] on h5 "Which of the following best describes the concept of "defense in depth" in info…" at bounding box center [387, 68] width 263 height 20
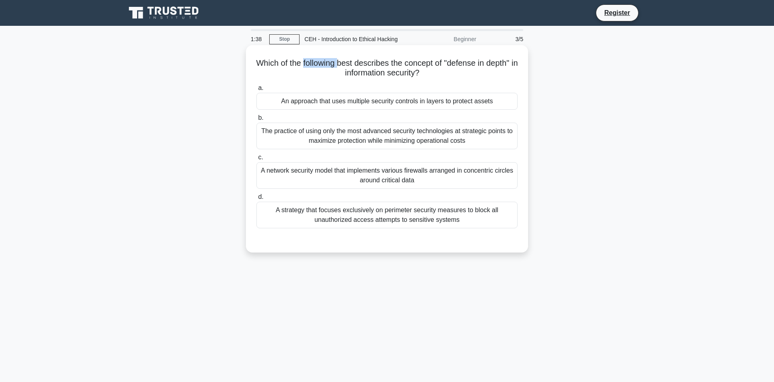
click at [315, 65] on h5 "Which of the following best describes the concept of "defense in depth" in info…" at bounding box center [387, 68] width 263 height 20
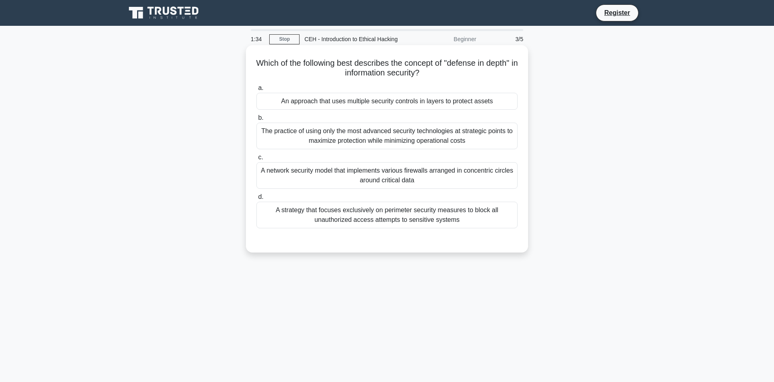
click at [345, 66] on h5 "Which of the following best describes the concept of "defense in depth" in info…" at bounding box center [387, 68] width 263 height 20
click at [445, 180] on div "A network security model that implements various firewalls arranged in concentr…" at bounding box center [386, 175] width 261 height 27
click at [256, 160] on input "c. A network security model that implements various firewalls arranged in conce…" at bounding box center [256, 157] width 0 height 5
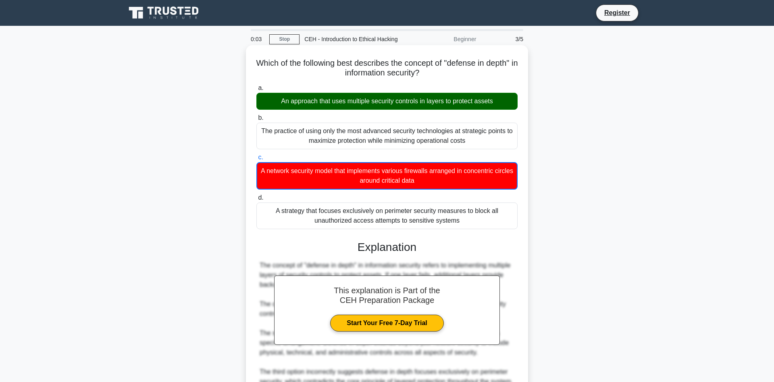
drag, startPoint x: 281, startPoint y: 104, endPoint x: 475, endPoint y: 106, distance: 194.4
click at [475, 106] on div "An approach that uses multiple security controls in layers to protect assets" at bounding box center [386, 101] width 261 height 17
click at [256, 91] on input "a. An approach that uses multiple security controls in layers to protect assets" at bounding box center [256, 87] width 0 height 5
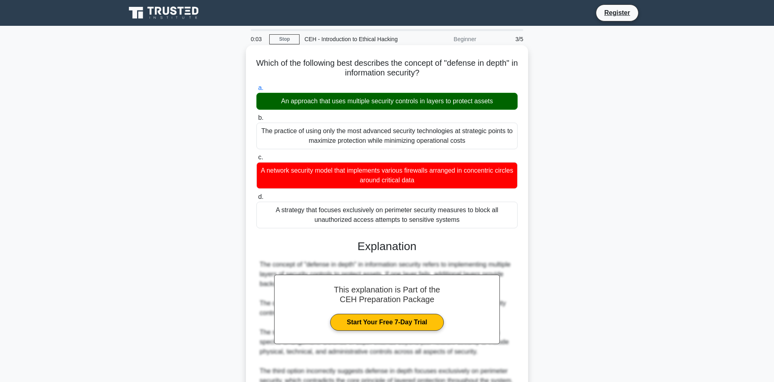
scroll to position [126, 0]
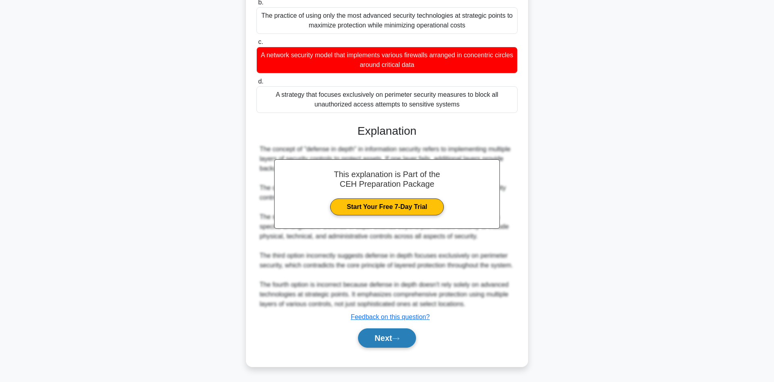
click at [385, 336] on button "Next" at bounding box center [387, 337] width 58 height 19
